Goal: Information Seeking & Learning: Learn about a topic

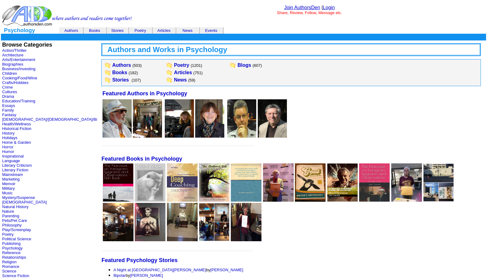
scroll to position [61, 0]
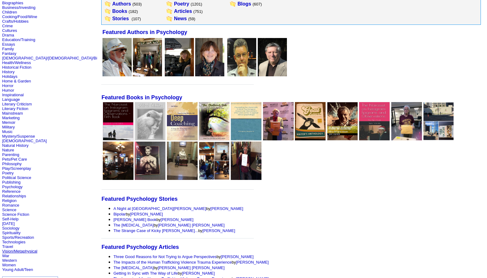
click at [4, 252] on link "Vision/Metaphysical" at bounding box center [19, 251] width 35 height 5
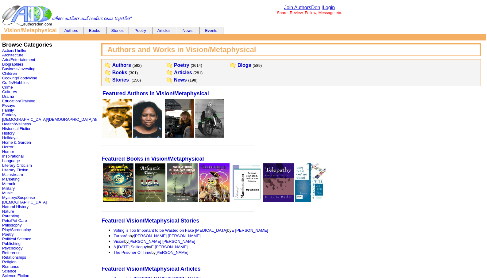
click at [112, 79] on link "Stories" at bounding box center [120, 79] width 17 height 5
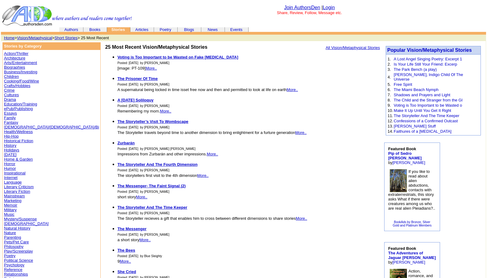
click at [11, 204] on link "Memoir" at bounding box center [10, 205] width 13 height 5
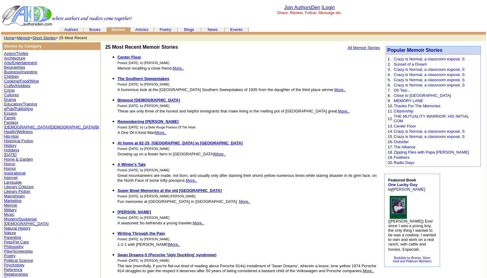
click at [16, 60] on link "Arts/Entertainment" at bounding box center [20, 62] width 33 height 5
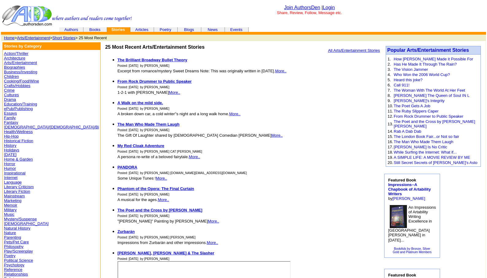
click at [10, 145] on link "History" at bounding box center [10, 145] width 12 height 5
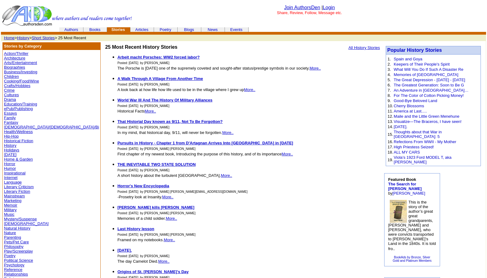
click at [7, 168] on link "Humor" at bounding box center [10, 168] width 12 height 5
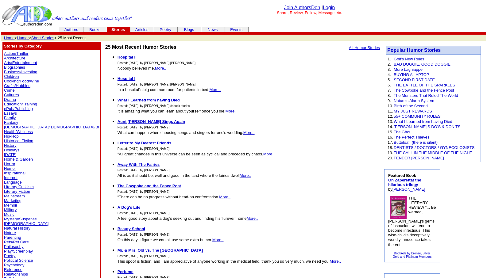
click at [22, 218] on link "Mystery/Suspense" at bounding box center [20, 219] width 33 height 5
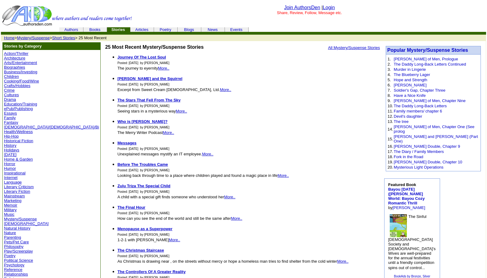
click at [6, 255] on link "Poetry" at bounding box center [10, 256] width 12 height 5
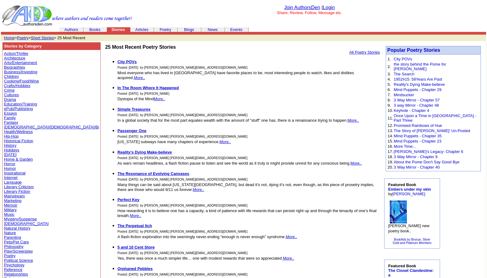
click at [11, 266] on font "Action/Thriller Architecture Arts/Entertainment Biographies Business/Investing …" at bounding box center [51, 200] width 95 height 301
click at [11, 265] on link "Psychology" at bounding box center [14, 265] width 20 height 5
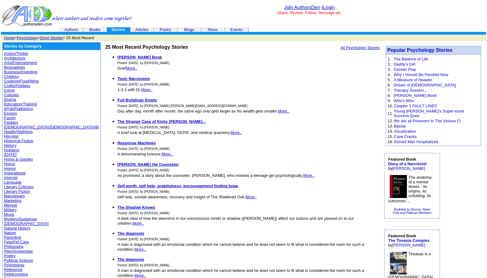
click at [27, 36] on link "Psychology" at bounding box center [27, 38] width 20 height 5
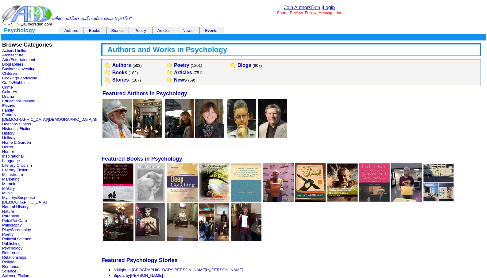
click at [173, 76] on td "Articles (751)" at bounding box center [188, 72] width 30 height 7
click at [174, 73] on link "Articles" at bounding box center [183, 72] width 18 height 5
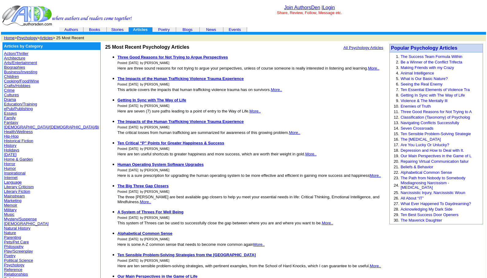
click at [11, 204] on link "Memoir" at bounding box center [10, 205] width 13 height 5
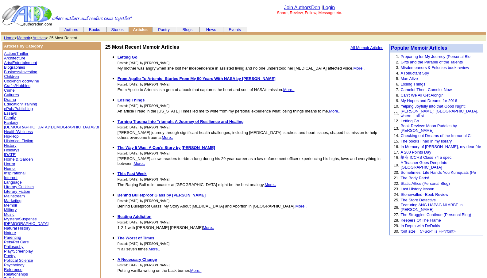
click at [420, 139] on link "The books I had in my library" at bounding box center [425, 141] width 51 height 5
